Goal: Task Accomplishment & Management: Use online tool/utility

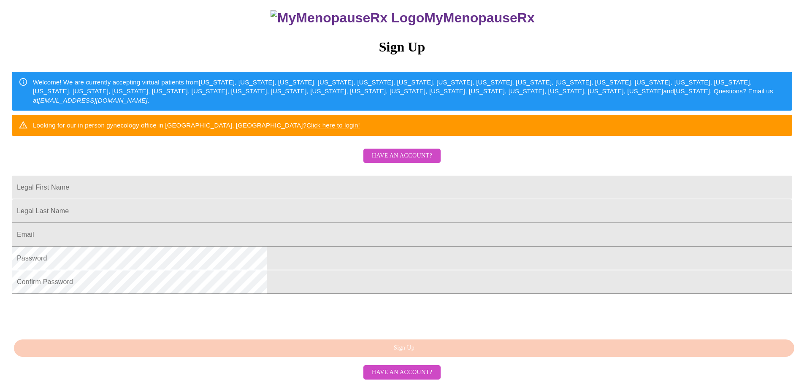
scroll to position [146, 0]
click at [385, 378] on span "Have an account?" at bounding box center [402, 372] width 60 height 11
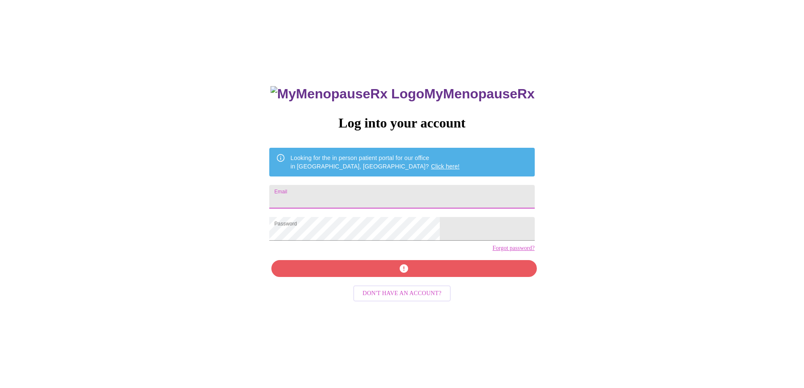
click at [369, 197] on input "Email" at bounding box center [401, 197] width 265 height 24
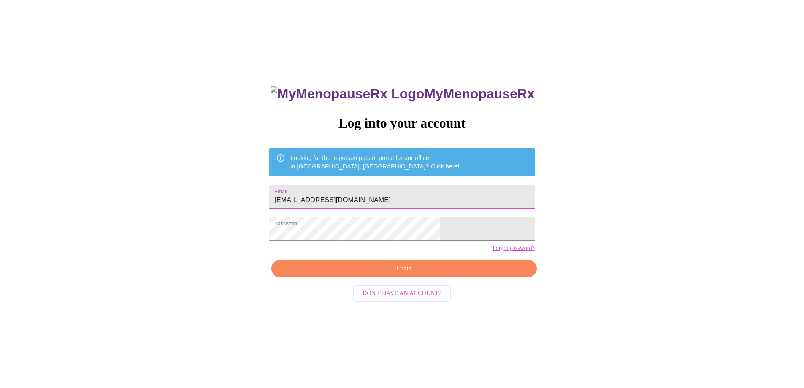
type input "[EMAIL_ADDRESS][DOMAIN_NAME]"
click at [400, 274] on span "Login" at bounding box center [403, 268] width 245 height 11
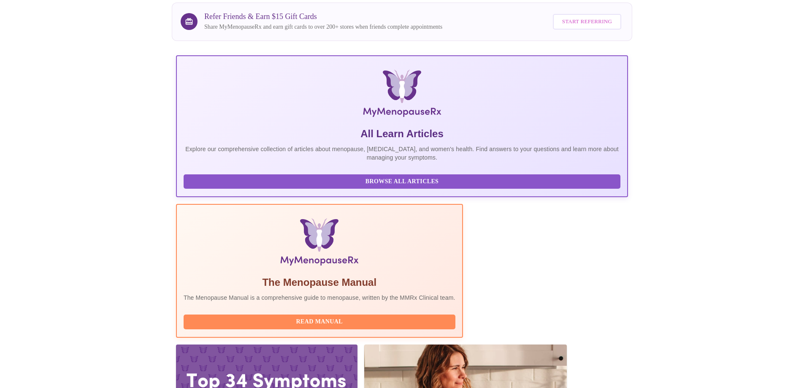
scroll to position [61, 0]
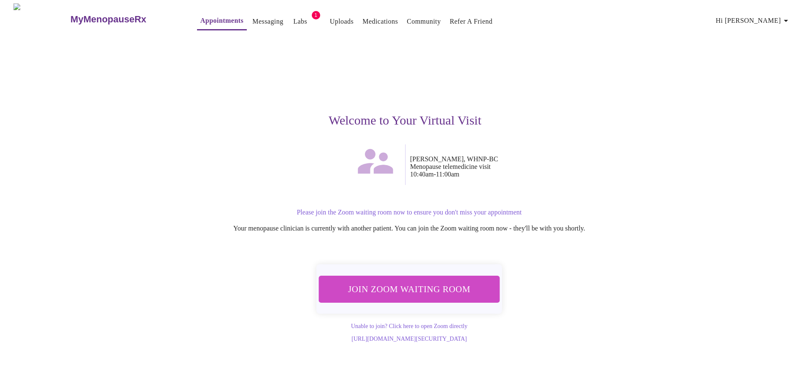
click at [426, 283] on span "Join Zoom Waiting Room" at bounding box center [408, 289] width 159 height 16
